Goal: Information Seeking & Learning: Learn about a topic

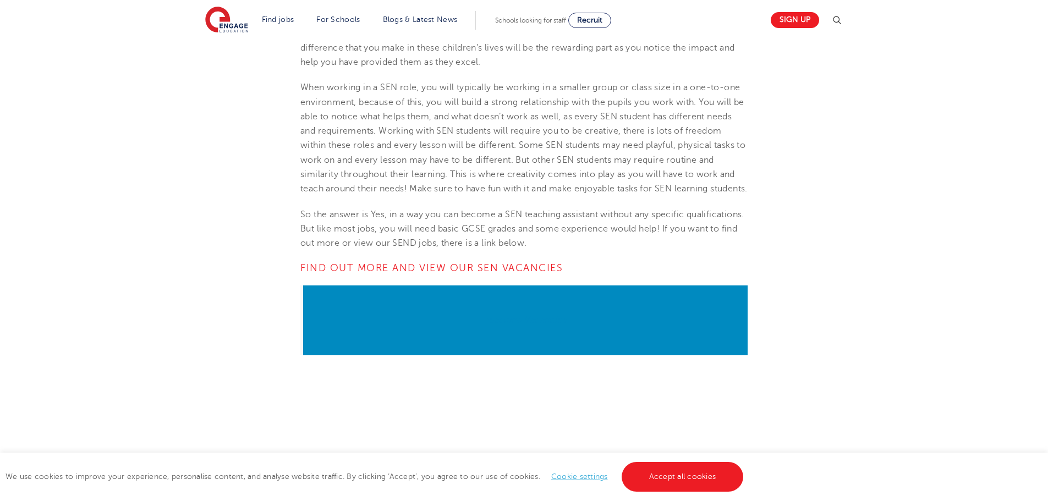
scroll to position [1815, 0]
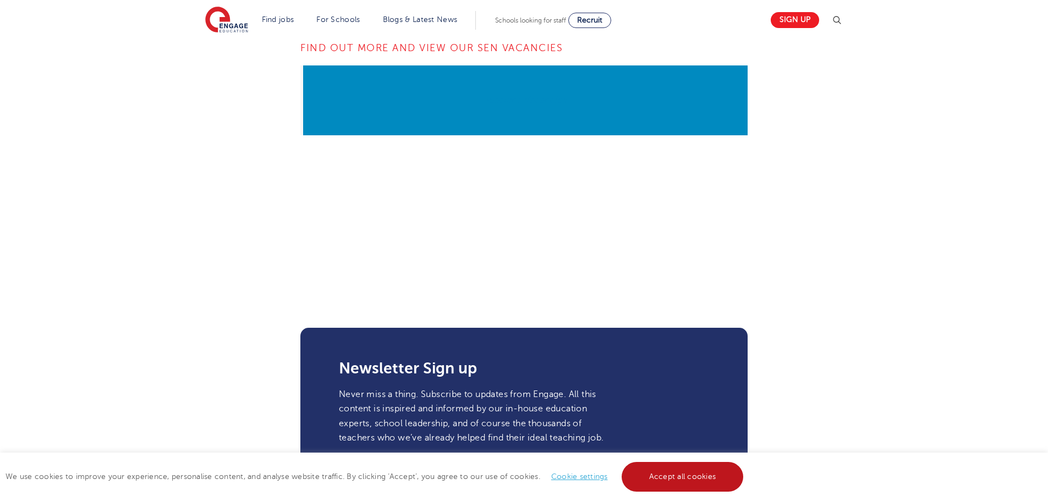
click at [649, 479] on link "Accept all cookies" at bounding box center [683, 477] width 122 height 30
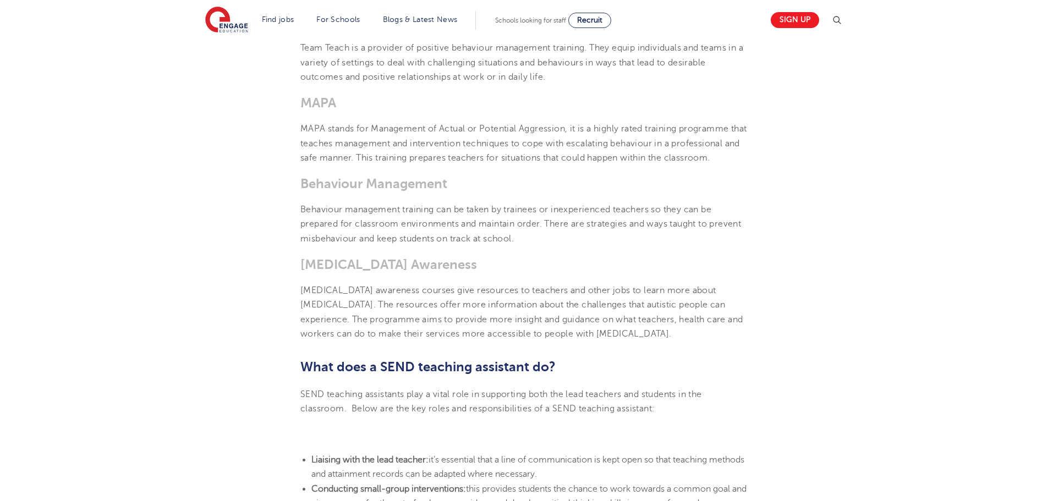
scroll to position [550, 0]
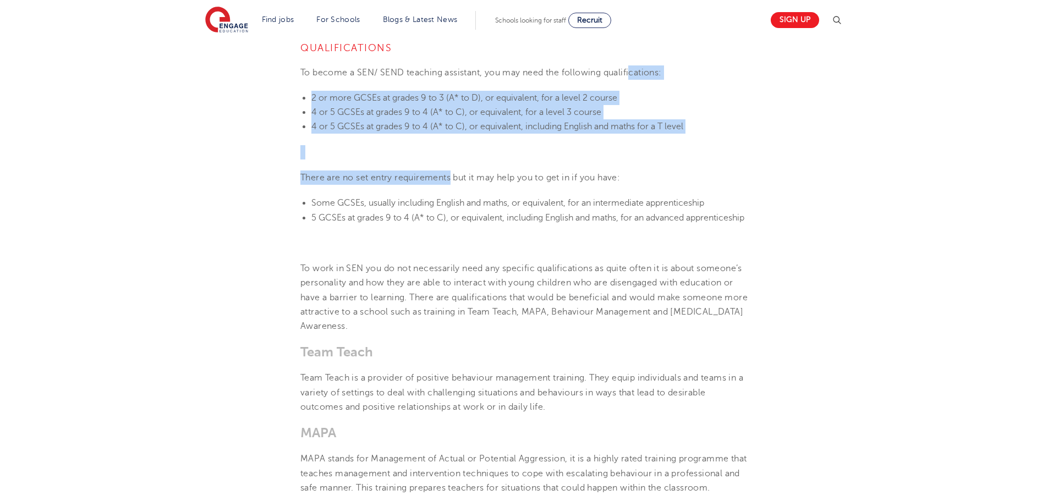
drag, startPoint x: 522, startPoint y: 145, endPoint x: 734, endPoint y: 8, distance: 251.9
click at [607, 15] on link "Recruit" at bounding box center [589, 20] width 43 height 15
